Goal: Information Seeking & Learning: Learn about a topic

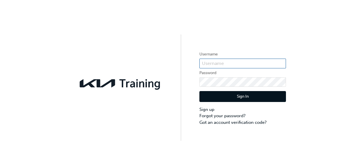
type input "kauma619"
click at [243, 97] on button "Sign In" at bounding box center [242, 96] width 86 height 11
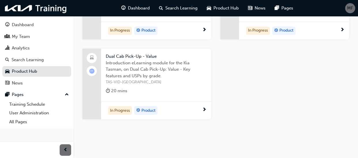
scroll to position [443, 0]
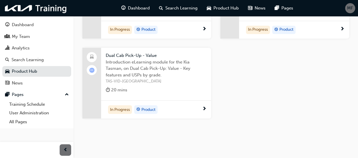
click at [121, 54] on span "Dual Cab Pick-Up - Value" at bounding box center [156, 55] width 101 height 7
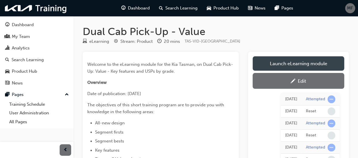
click at [291, 63] on link "Launch eLearning module" at bounding box center [299, 63] width 92 height 14
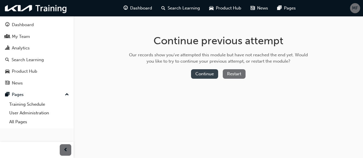
click at [205, 74] on button "Continue" at bounding box center [204, 74] width 27 height 10
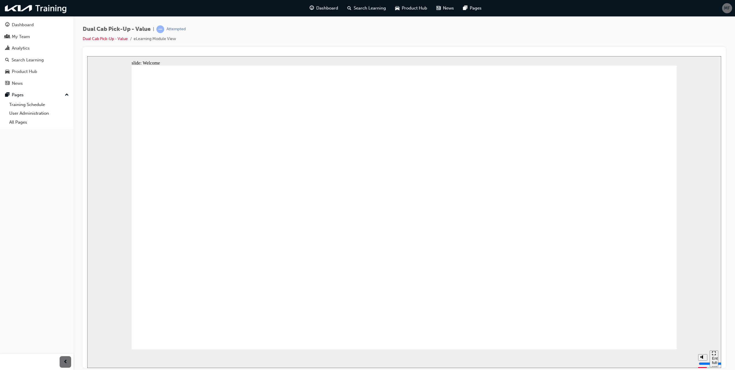
click at [362, 158] on icon "Mute (Ctrl+Alt+M)" at bounding box center [703, 335] width 5 height 4
type input "4400"
type input "0"
drag, startPoint x: 666, startPoint y: 326, endPoint x: 658, endPoint y: 332, distance: 9.4
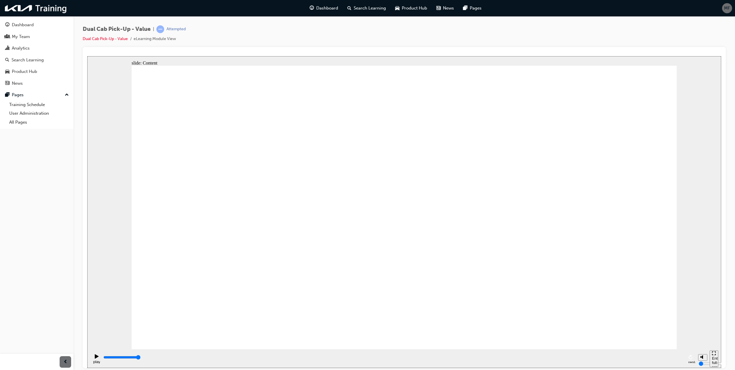
type input "299500"
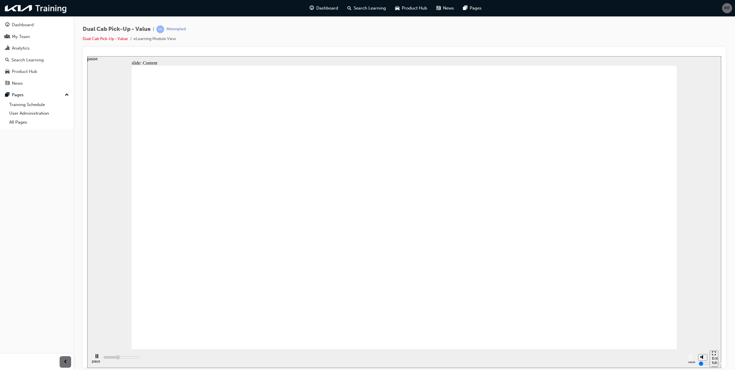
click at [96, 158] on div "pause" at bounding box center [97, 359] width 10 height 10
drag, startPoint x: 703, startPoint y: 347, endPoint x: 703, endPoint y: 338, distance: 8.7
type input "7"
click at [362, 158] on input "volume" at bounding box center [717, 341] width 37 height 5
click at [95, 158] on icon "play" at bounding box center [97, 356] width 4 height 4
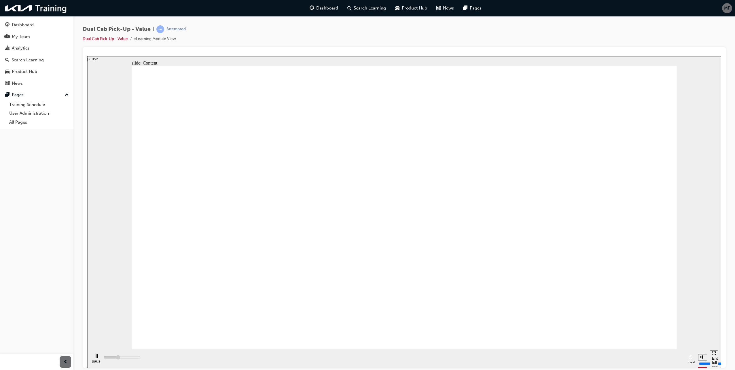
click at [96, 158] on icon "pause" at bounding box center [97, 356] width 3 height 4
click at [95, 158] on icon "play" at bounding box center [97, 356] width 4 height 4
type input "322800"
click at [96, 158] on icon "pause" at bounding box center [97, 356] width 3 height 4
